Goal: Communication & Community: Answer question/provide support

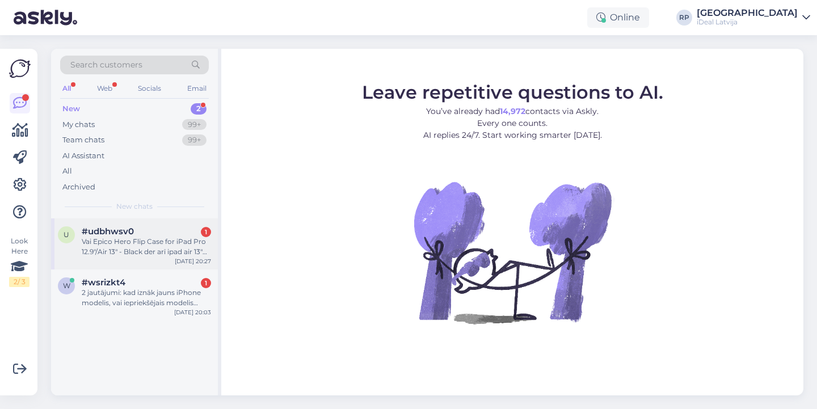
click at [165, 233] on div "#udbhwsv0 1" at bounding box center [146, 231] width 129 height 10
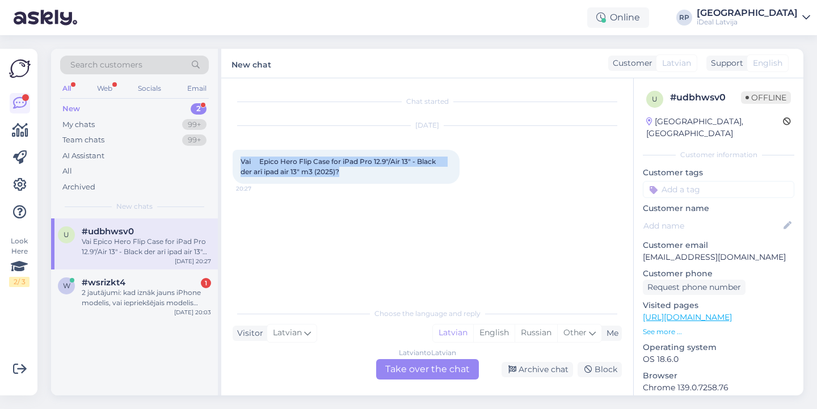
drag, startPoint x: 238, startPoint y: 161, endPoint x: 361, endPoint y: 182, distance: 124.8
click at [361, 182] on div "Vai Epico Hero Flip Case for iPad Pro 12.9"/Air 13" - Black der arī ipad air 13…" at bounding box center [346, 167] width 227 height 34
click at [369, 187] on div "[DATE] Vai Epico Hero Flip Case for iPad Pro 12.9"/Air 13" - Black der arī ipad…" at bounding box center [427, 154] width 389 height 83
click at [418, 372] on div "Latvian to Latvian Take over the chat" at bounding box center [427, 369] width 103 height 20
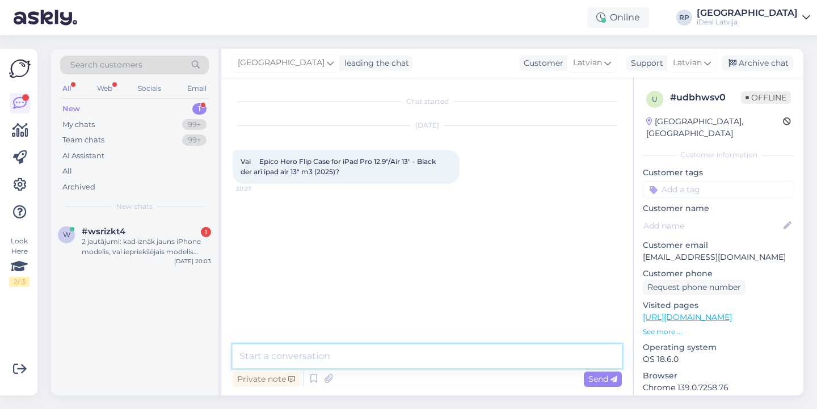
click at [429, 353] on textarea at bounding box center [427, 356] width 389 height 24
click at [305, 359] on textarea "Sveiki! Nē, Pro aksesuāri nederēs air versijai" at bounding box center [427, 356] width 389 height 24
type textarea "Sveiki! Nē, Pro versijas aksesuāri nederēs air versijai"
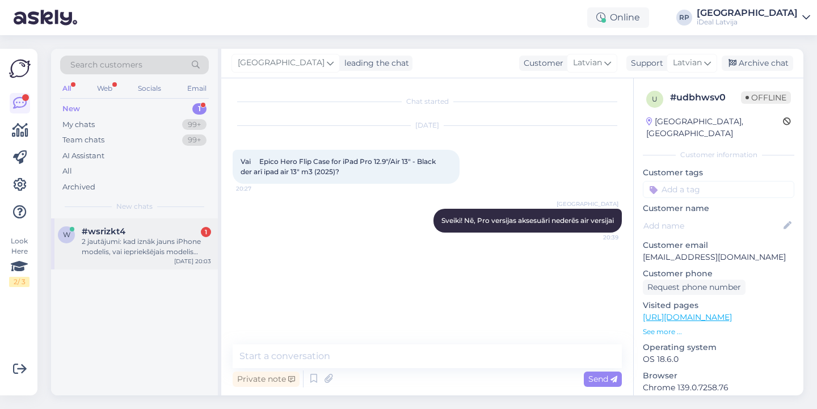
click at [128, 246] on div "2 jautājumi: kad iznāk jauns iPhone modelis, vai iepriekšējais modelis krītas c…" at bounding box center [146, 247] width 129 height 20
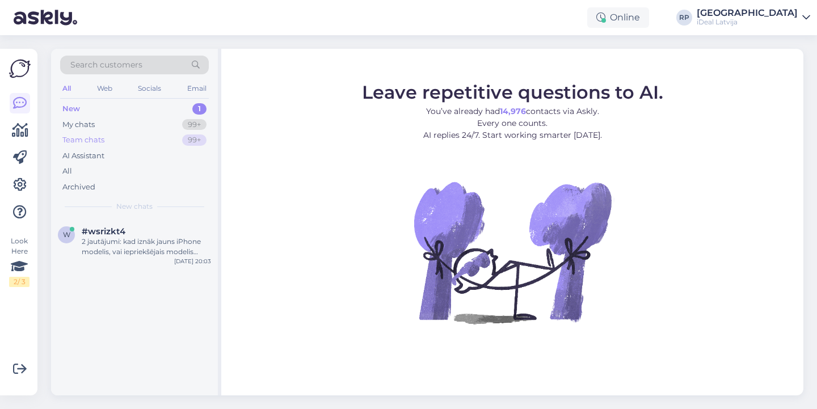
click at [104, 137] on div "Team chats" at bounding box center [83, 139] width 42 height 11
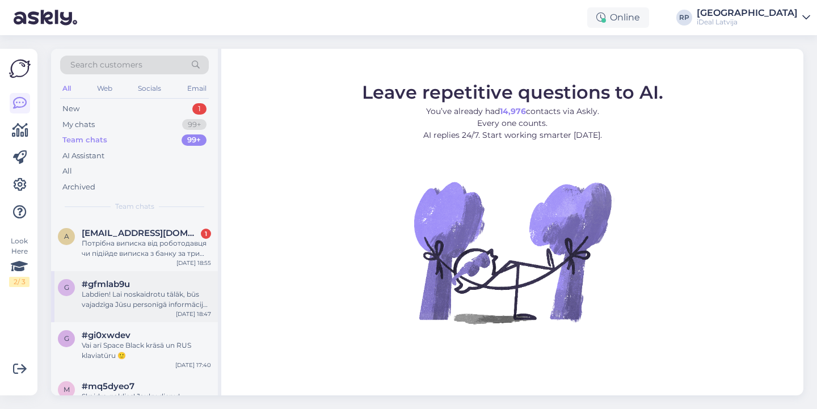
scroll to position [52, 0]
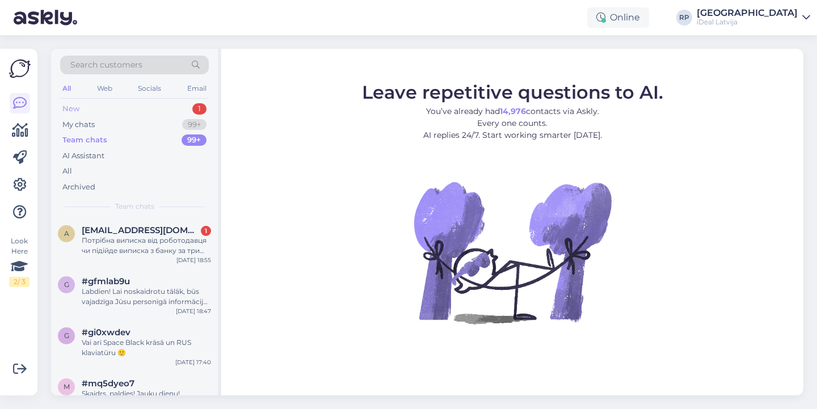
click at [162, 116] on div "New 1" at bounding box center [134, 109] width 149 height 16
